Goal: Task Accomplishment & Management: Use online tool/utility

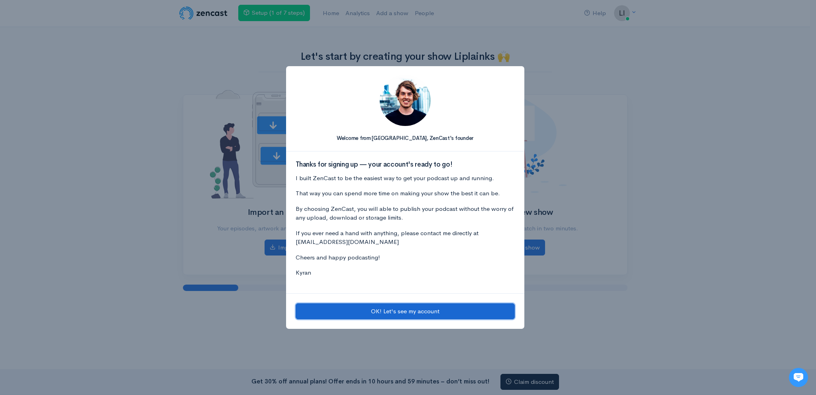
click at [350, 311] on button "OK! Let's see my account" at bounding box center [405, 311] width 219 height 16
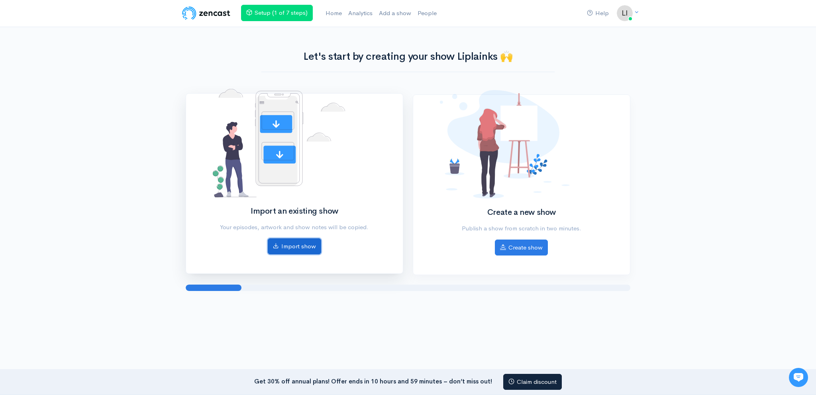
click at [287, 253] on link "Import show" at bounding box center [294, 246] width 53 height 16
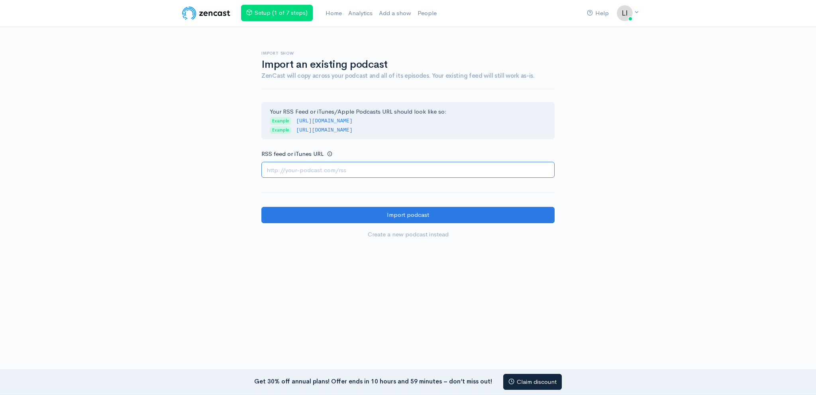
click at [314, 170] on input "RSS feed or iTunes URL" at bounding box center [407, 170] width 293 height 16
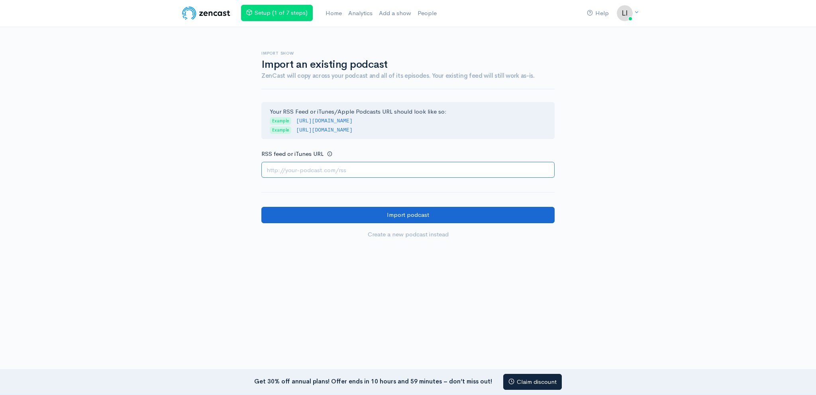
paste input "[URL][DOMAIN_NAME]"
type input "[URL][DOMAIN_NAME]"
click at [338, 214] on input "Import podcast" at bounding box center [407, 215] width 293 height 16
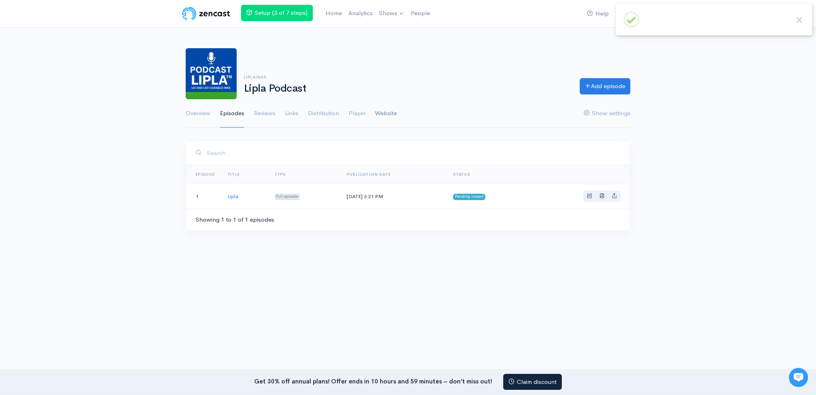
click at [386, 117] on link "Website" at bounding box center [386, 113] width 22 height 29
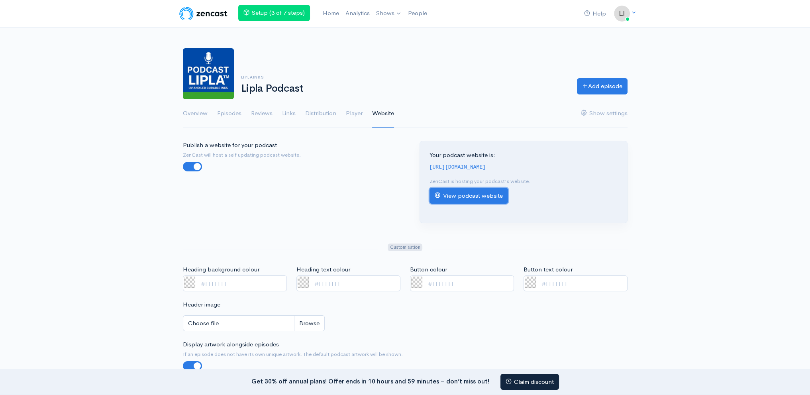
click at [456, 193] on link "View podcast website" at bounding box center [468, 196] width 78 height 16
